Goal: Use online tool/utility: Utilize a website feature to perform a specific function

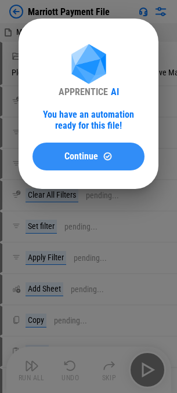
click at [78, 157] on span "Continue" at bounding box center [81, 156] width 34 height 9
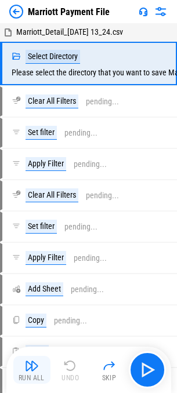
click at [32, 380] on div "Run All" at bounding box center [32, 378] width 26 height 7
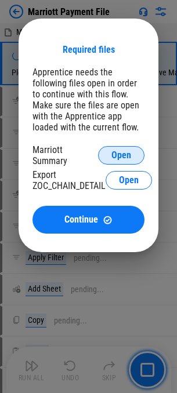
click at [129, 156] on span "Open" at bounding box center [121, 155] width 20 height 9
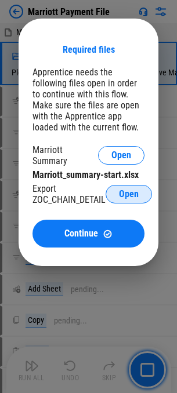
click at [138, 194] on span "Open" at bounding box center [129, 194] width 20 height 9
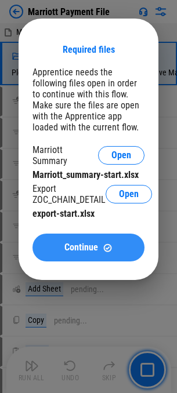
click at [81, 238] on button "Continue" at bounding box center [88, 248] width 112 height 28
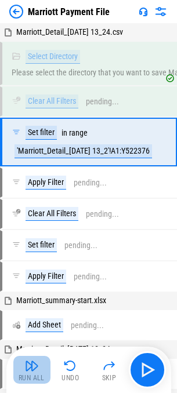
click at [41, 380] on div "Run All" at bounding box center [32, 378] width 26 height 7
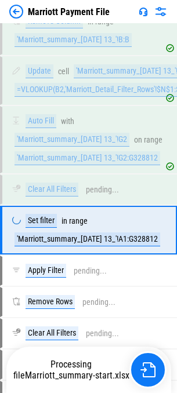
scroll to position [1488, 0]
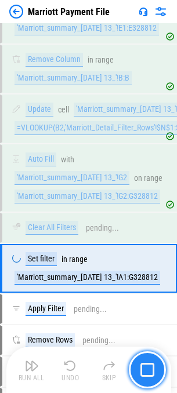
scroll to position [1488, 0]
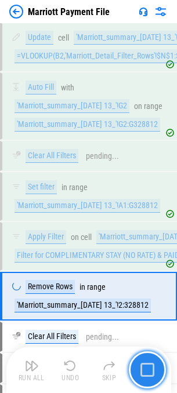
click at [149, 368] on img "button" at bounding box center [147, 370] width 14 height 14
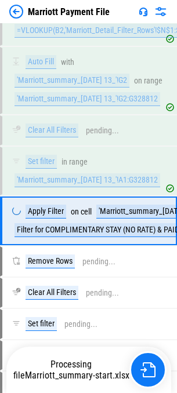
scroll to position [1538, 0]
